Goal: Check status

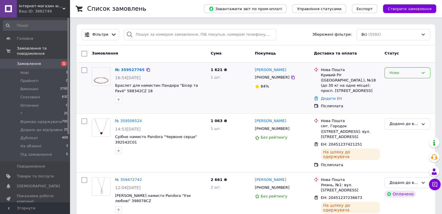
click at [406, 71] on div "Нове" at bounding box center [403, 73] width 29 height 6
click at [403, 111] on li "На обзвоні" at bounding box center [406, 112] width 45 height 11
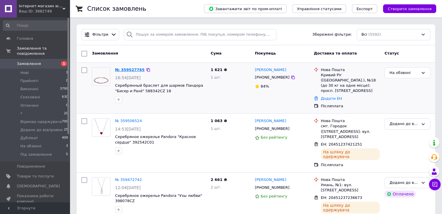
click at [123, 70] on link "№ 359527765" at bounding box center [130, 70] width 30 height 4
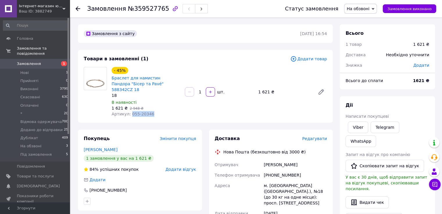
drag, startPoint x: 129, startPoint y: 108, endPoint x: 145, endPoint y: 110, distance: 16.0
click at [148, 111] on div "Артикул: 055-20346" at bounding box center [146, 114] width 69 height 6
copy span "055-20346"
click at [79, 8] on icon at bounding box center [78, 8] width 5 height 5
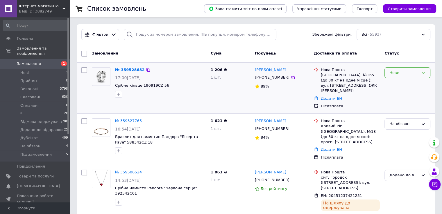
click at [408, 74] on div "Нове" at bounding box center [403, 73] width 29 height 6
click at [400, 112] on li "На обзвоні" at bounding box center [406, 112] width 45 height 11
